Goal: Task Accomplishment & Management: Manage account settings

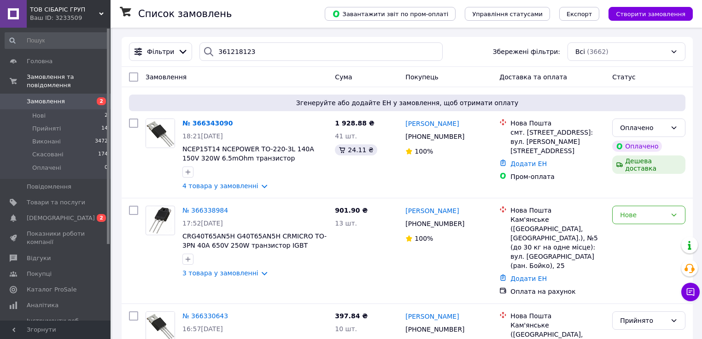
type input "361218123"
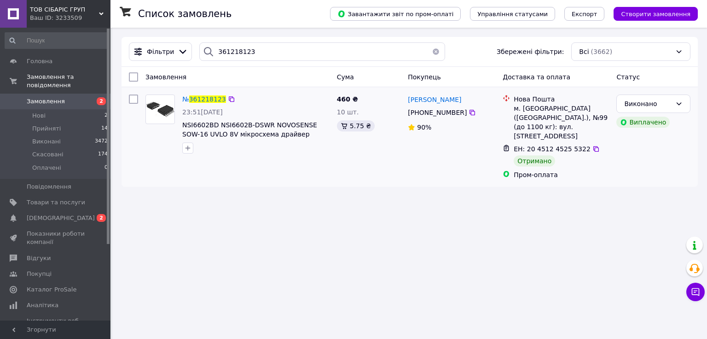
drag, startPoint x: 454, startPoint y: 101, endPoint x: 407, endPoint y: 101, distance: 47.0
click at [407, 101] on div "[PERSON_NAME]" at bounding box center [434, 99] width 55 height 12
copy span "[PERSON_NAME]"
click at [432, 52] on button "button" at bounding box center [436, 51] width 18 height 18
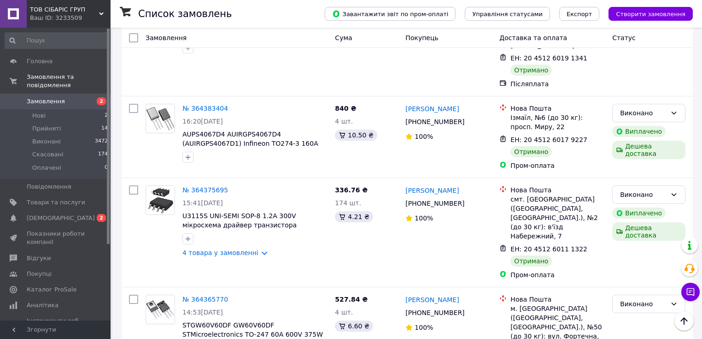
scroll to position [8959, 0]
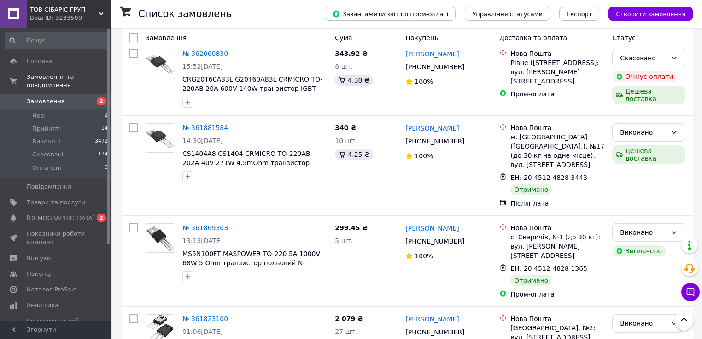
scroll to position [5896, 0]
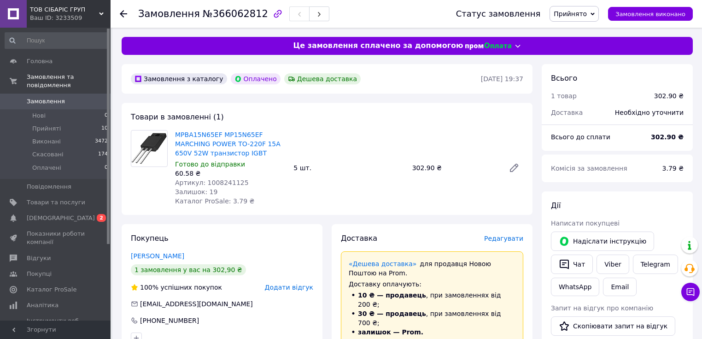
click at [510, 237] on span "Редагувати" at bounding box center [503, 237] width 39 height 7
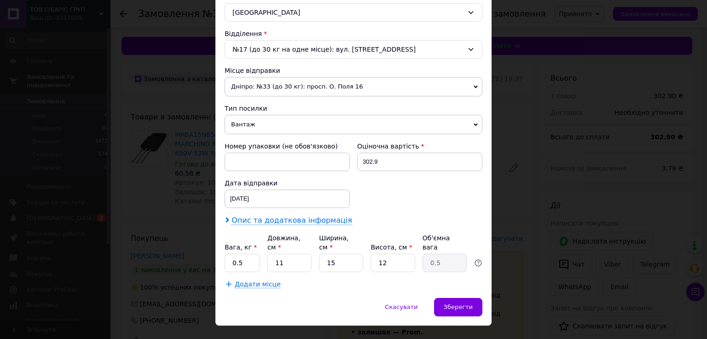
scroll to position [270, 0]
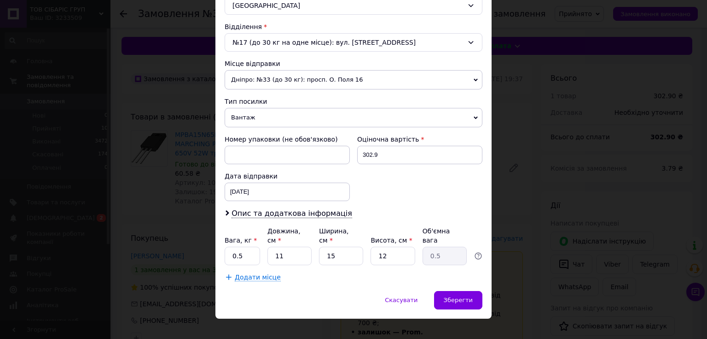
click at [301, 72] on span "Дніпро: №33 (до 30 кг): просп. О. Поля 16" at bounding box center [354, 79] width 258 height 19
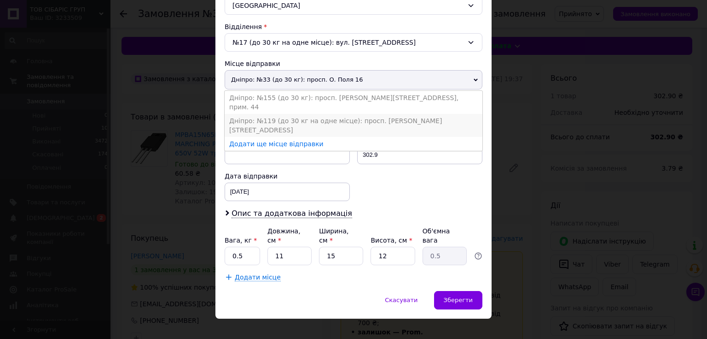
click at [277, 114] on li "Дніпро: №119 (до 30 кг на одне місце): просп. Олександра Поля, 42" at bounding box center [354, 125] width 258 height 23
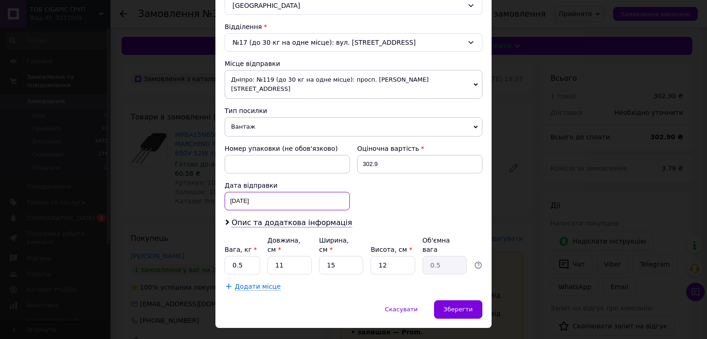
click at [267, 192] on div "12.10.2025 < 2025 > < Октябрь > Пн Вт Ср Чт Пт Сб Вс 29 30 1 2 3 4 5 6 7 8 9 10…" at bounding box center [287, 201] width 125 height 18
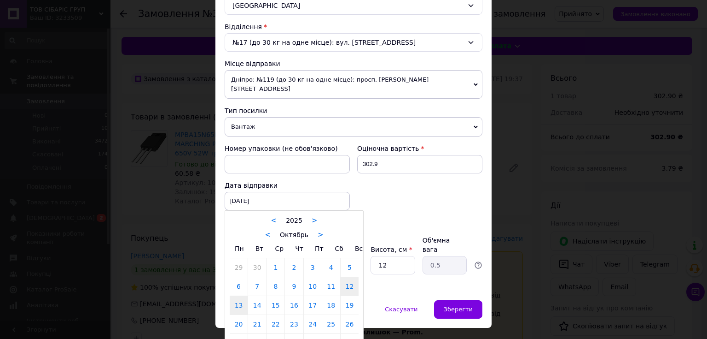
click at [240, 297] on link "13" at bounding box center [239, 305] width 18 height 18
type input "13.10.2025"
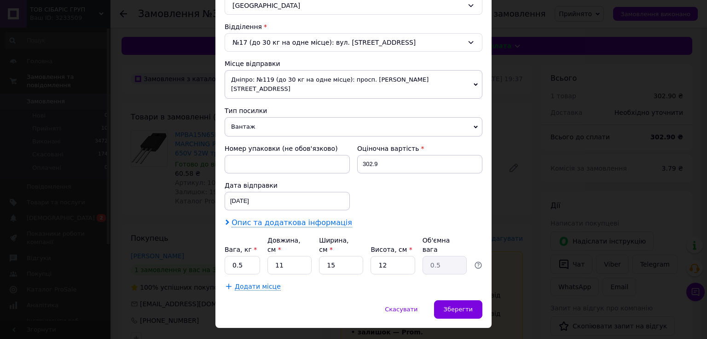
click at [274, 218] on span "Опис та додаткова інформація" at bounding box center [292, 222] width 121 height 9
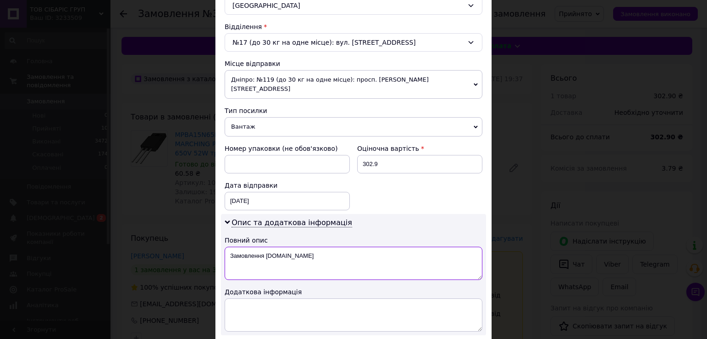
drag, startPoint x: 294, startPoint y: 244, endPoint x: 216, endPoint y: 245, distance: 77.4
click at [216, 245] on div "Спосіб доставки Нова Пошта (платна) Платник Отримувач Відправник Прізвище отрим…" at bounding box center [354, 96] width 276 height 613
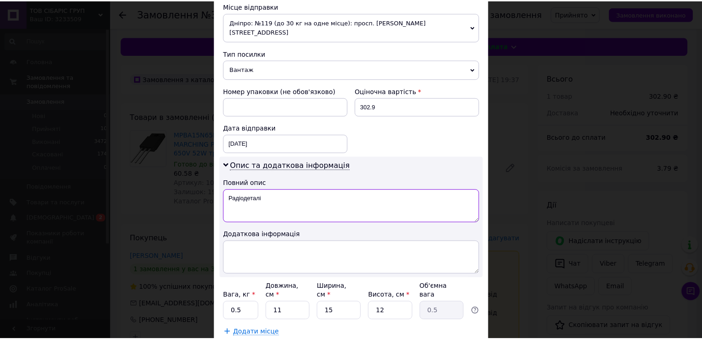
scroll to position [373, 0]
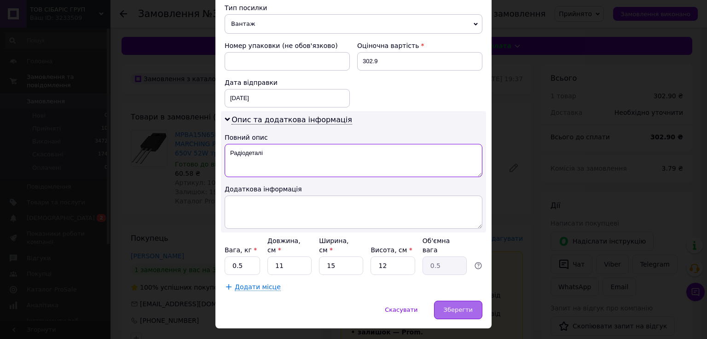
type textarea "Радіодеталі"
click at [455, 306] on span "Зберегти" at bounding box center [458, 309] width 29 height 7
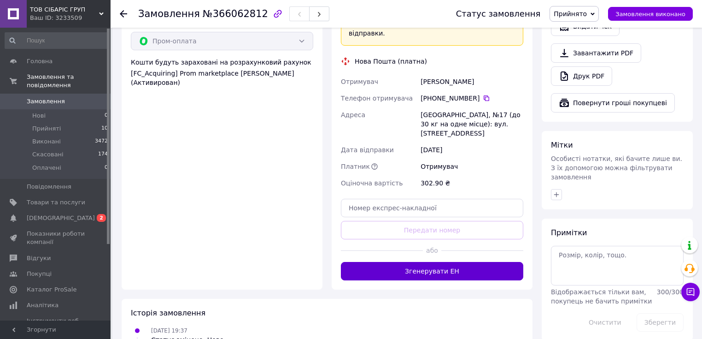
scroll to position [368, 0]
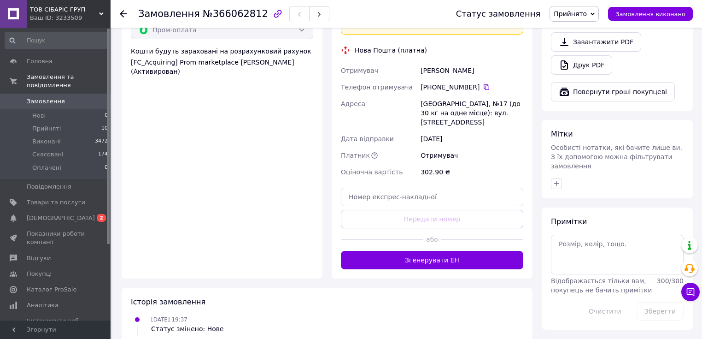
click at [431, 251] on button "Згенерувати ЕН" at bounding box center [432, 260] width 182 height 18
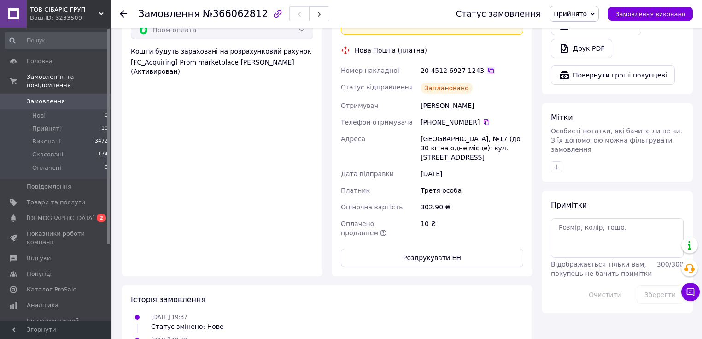
click at [488, 68] on icon at bounding box center [491, 71] width 6 height 6
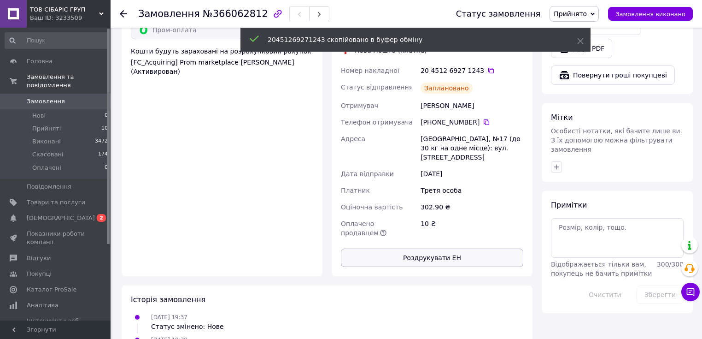
click at [429, 248] on button "Роздрукувати ЕН" at bounding box center [432, 257] width 182 height 18
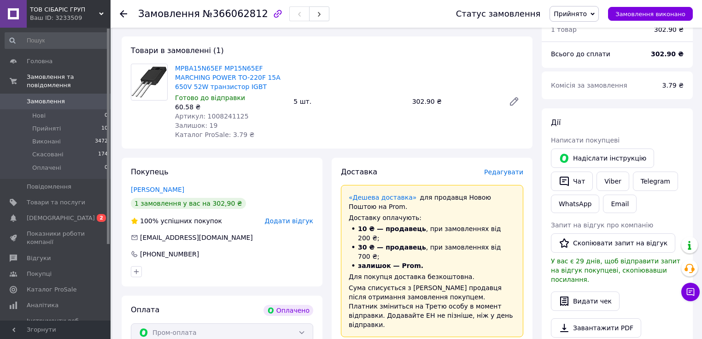
scroll to position [0, 0]
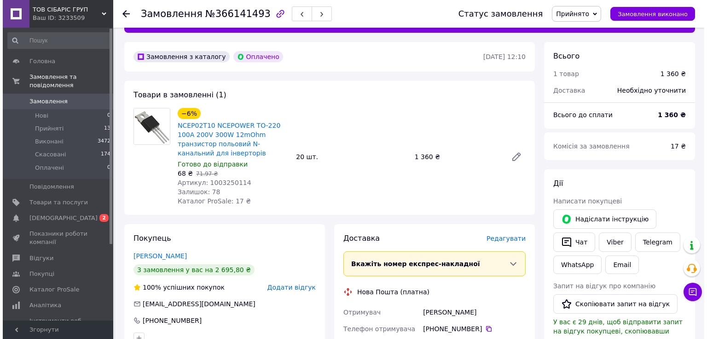
scroll to position [184, 0]
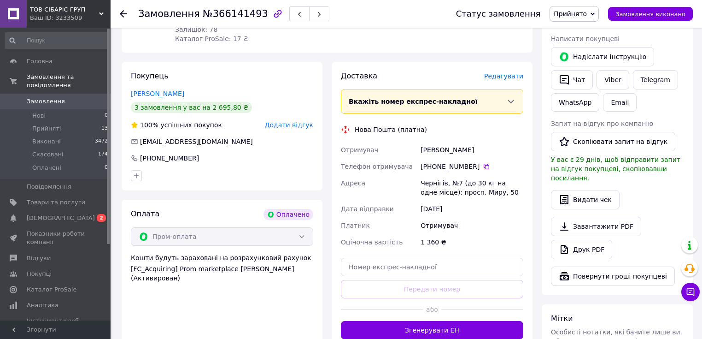
click at [520, 75] on span "Редагувати" at bounding box center [503, 75] width 39 height 7
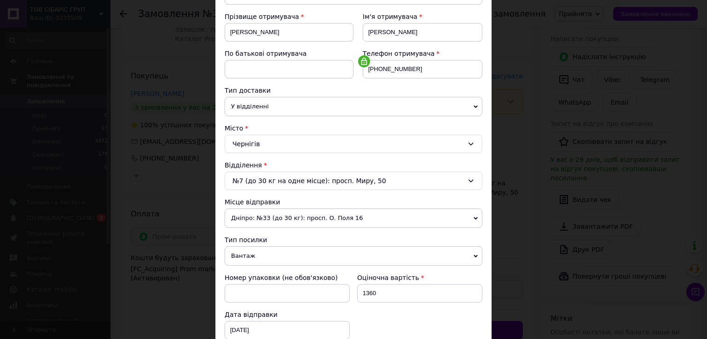
scroll to position [147, 0]
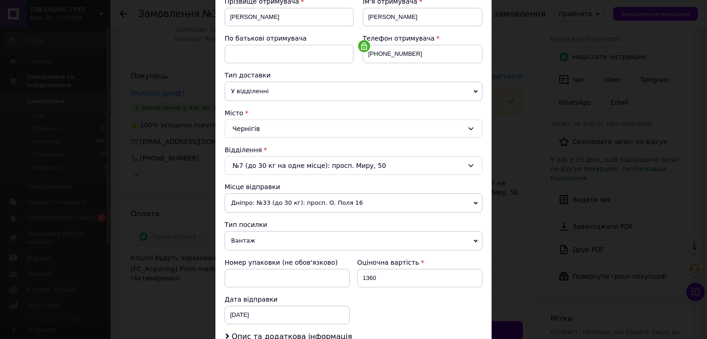
click at [283, 202] on span "Дніпро: №33 (до 30 кг): просп. О. Поля 16" at bounding box center [354, 202] width 258 height 19
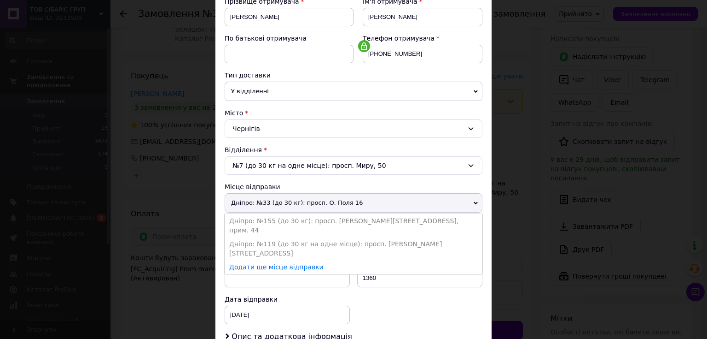
click at [284, 237] on li "Дніпро: №119 (до 30 кг на одне місце): просп. Олександра Поля, 42" at bounding box center [354, 248] width 258 height 23
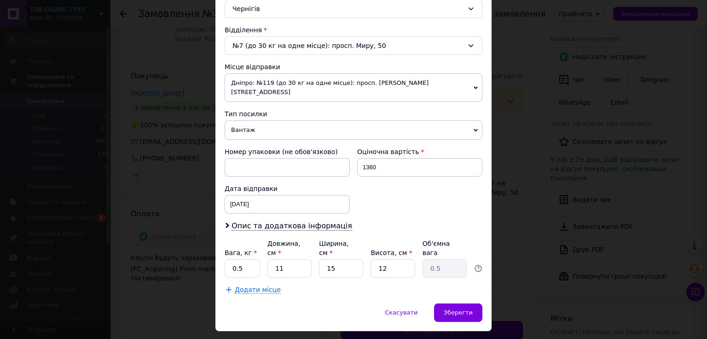
scroll to position [270, 0]
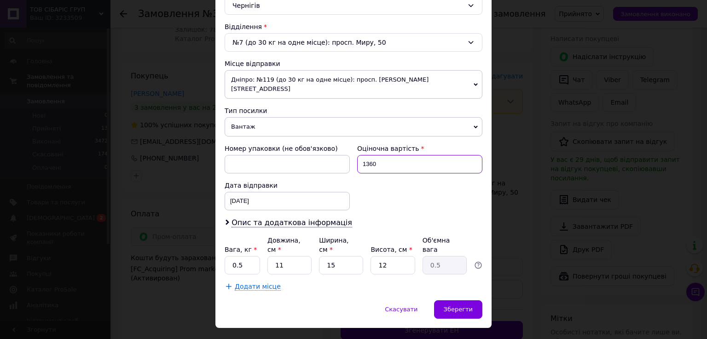
drag, startPoint x: 371, startPoint y: 151, endPoint x: 359, endPoint y: 152, distance: 12.1
click at [359, 155] on input "1360" at bounding box center [419, 164] width 125 height 18
type input "500"
click at [257, 192] on div "12.10.2025 < 2025 > < Октябрь > Пн Вт Ср Чт Пт Сб Вс 29 30 1 2 3 4 5 6 7 8 9 10…" at bounding box center [287, 201] width 125 height 18
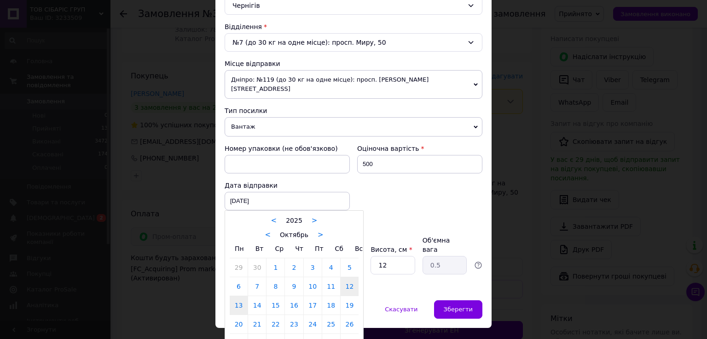
click at [235, 299] on link "13" at bounding box center [239, 305] width 18 height 18
type input "13.10.2025"
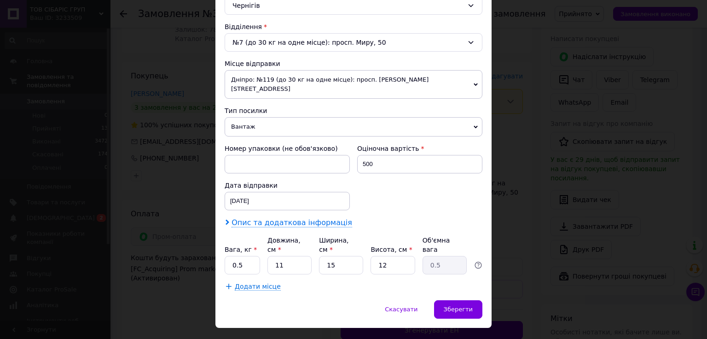
click at [298, 218] on span "Опис та додаткова інформація" at bounding box center [292, 222] width 121 height 9
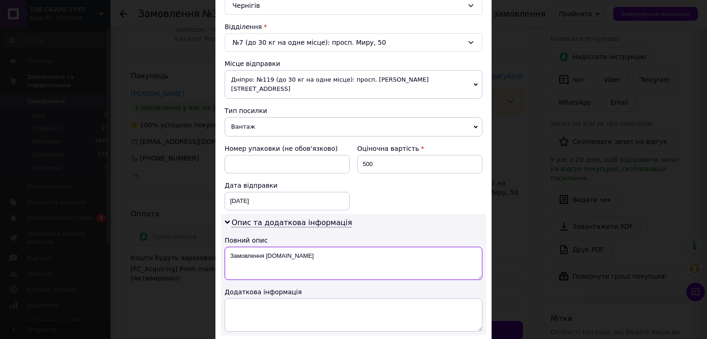
drag, startPoint x: 298, startPoint y: 249, endPoint x: 223, endPoint y: 247, distance: 75.1
click at [225, 247] on textarea "Замовлення Prom.ua" at bounding box center [354, 262] width 258 height 33
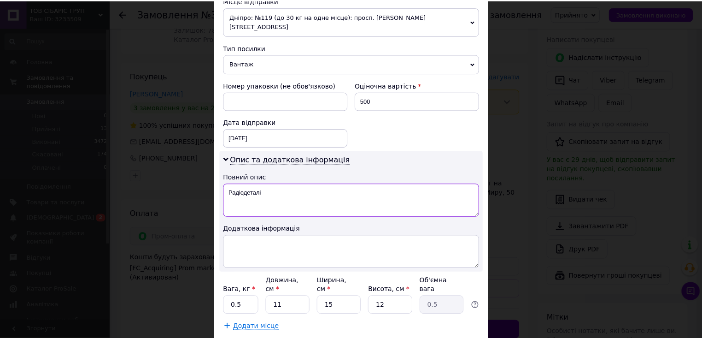
scroll to position [373, 0]
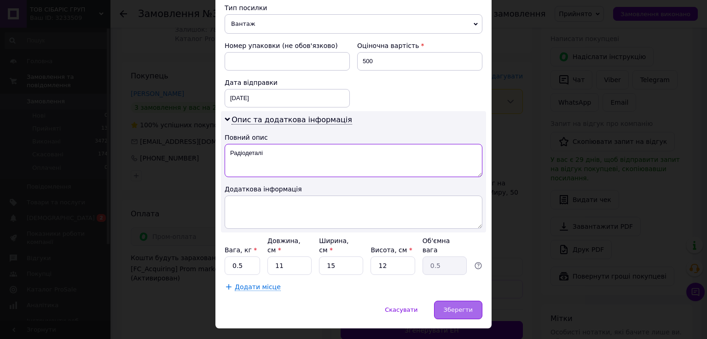
type textarea "Радіодеталі"
click at [453, 306] on span "Зберегти" at bounding box center [458, 309] width 29 height 7
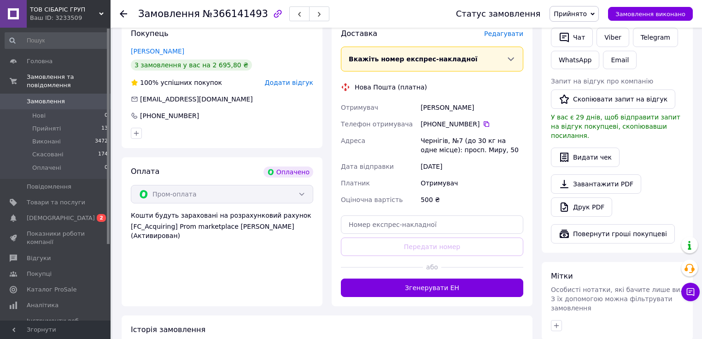
scroll to position [221, 0]
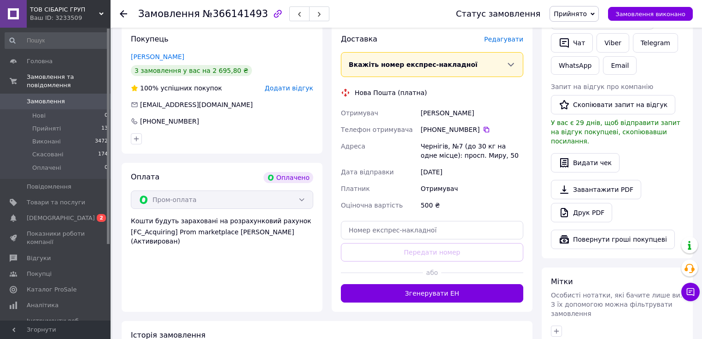
click at [432, 291] on button "Згенерувати ЕН" at bounding box center [432, 293] width 182 height 18
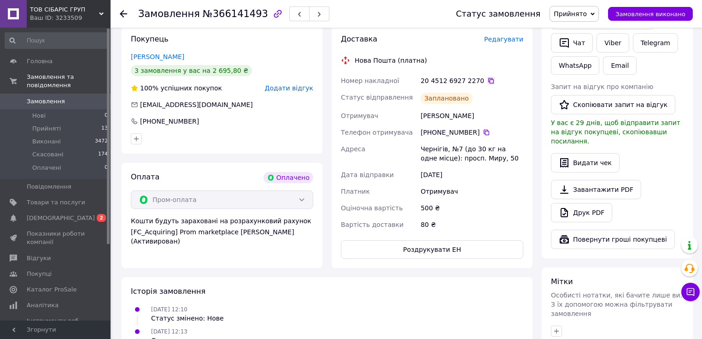
click at [487, 79] on icon at bounding box center [490, 80] width 7 height 7
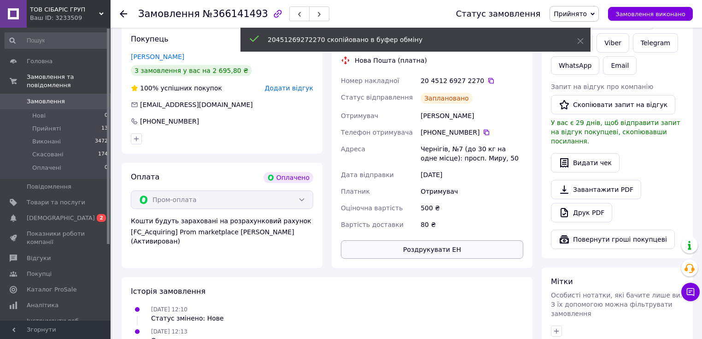
click at [422, 248] on button "Роздрукувати ЕН" at bounding box center [432, 249] width 182 height 18
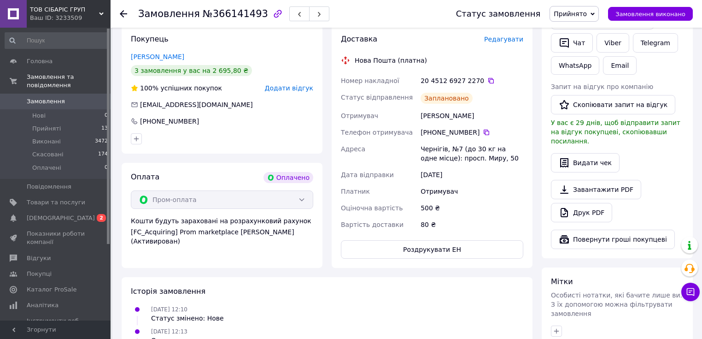
scroll to position [0, 0]
